Goal: Check status: Check status

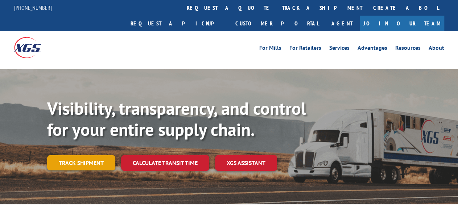
click at [102, 155] on link "Track shipment" at bounding box center [81, 162] width 68 height 15
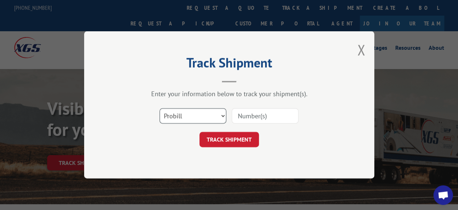
select select "bol"
click option "BOL" at bounding box center [0, 0] width 0 height 0
click at [256, 113] on input at bounding box center [265, 115] width 67 height 15
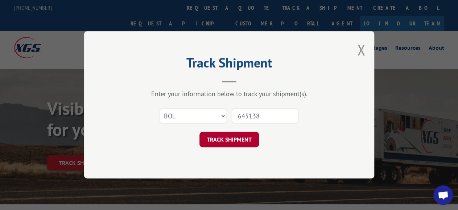
type input "645138"
click at [235, 137] on button "TRACK SHIPMENT" at bounding box center [228, 139] width 59 height 15
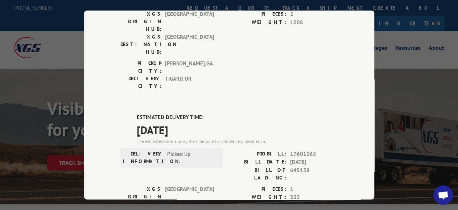
scroll to position [117, 0]
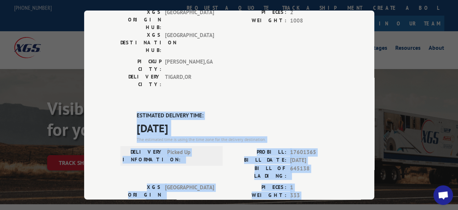
drag, startPoint x: 111, startPoint y: 64, endPoint x: 254, endPoint y: 152, distance: 168.4
click at [243, 166] on div "Track Shipment DELIVERED DELIVERY INFORMATION: [DATE] 11:30 am [PERSON_NAME] PR…" at bounding box center [229, 105] width 290 height 189
drag, startPoint x: 236, startPoint y: 174, endPoint x: 119, endPoint y: 70, distance: 156.4
click at [120, 70] on div "DELIVERED DELIVERY INFORMATION: 03/03/2023 11:30 am CALVIN PROBILL: 14540097 BI…" at bounding box center [229, 171] width 218 height 440
copy div "ESTIMATED DELIVERY TIME: 09/12/2025 The estimated time is using the time zone f…"
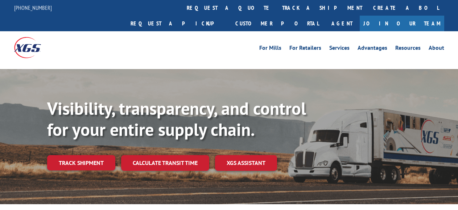
click at [74, 155] on link "Track shipment" at bounding box center [81, 162] width 68 height 15
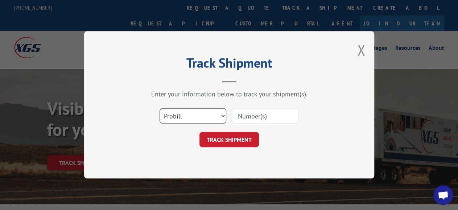
click at [160, 108] on select "Select category... Probill BOL PO" at bounding box center [193, 115] width 67 height 15
select select "bol"
click option "BOL" at bounding box center [0, 0] width 0 height 0
click at [248, 115] on input at bounding box center [265, 115] width 67 height 15
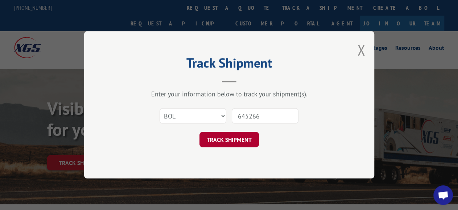
type input "645266"
click at [249, 137] on button "TRACK SHIPMENT" at bounding box center [228, 139] width 59 height 15
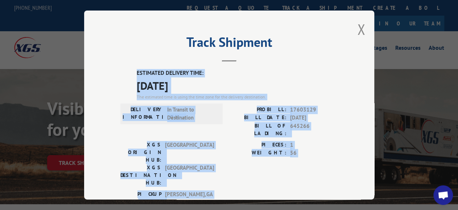
drag, startPoint x: 126, startPoint y: 57, endPoint x: 269, endPoint y: 164, distance: 178.9
click at [240, 175] on div "Track Shipment ESTIMATED DELIVERY TIME: 09/11/2025 The estimated time is using …" at bounding box center [229, 105] width 290 height 189
copy div "ESTIMATED DELIVERY TIME: 09/11/2025 The estimated time is using the time zone f…"
click at [357, 32] on button "Close modal" at bounding box center [361, 29] width 8 height 19
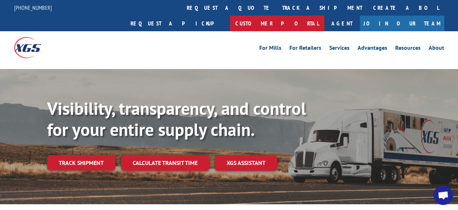
click at [324, 16] on link "Customer Portal" at bounding box center [277, 24] width 94 height 16
